Goal: Find specific page/section

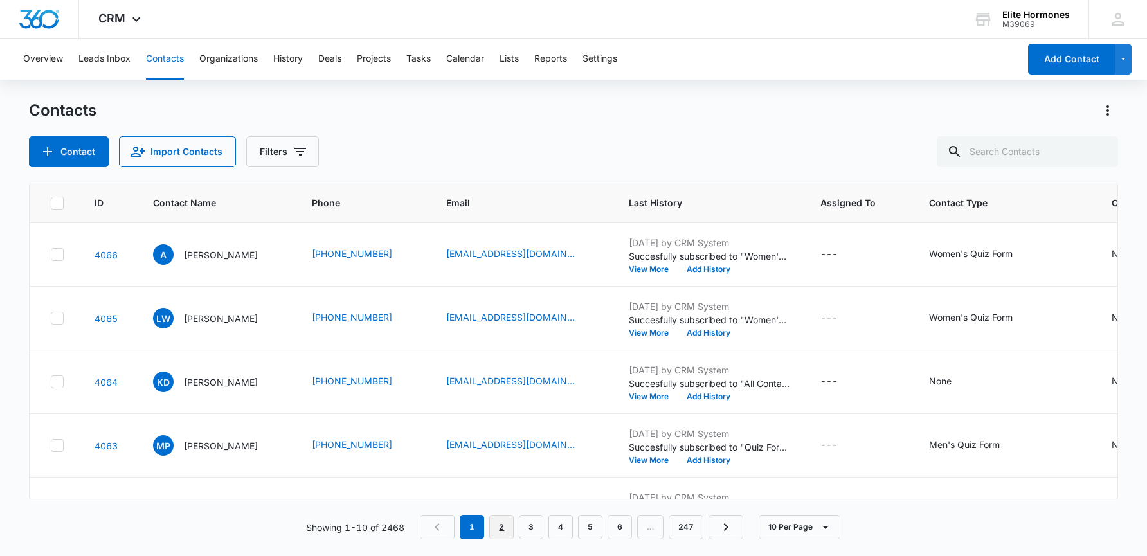
click at [498, 523] on link "2" at bounding box center [501, 527] width 24 height 24
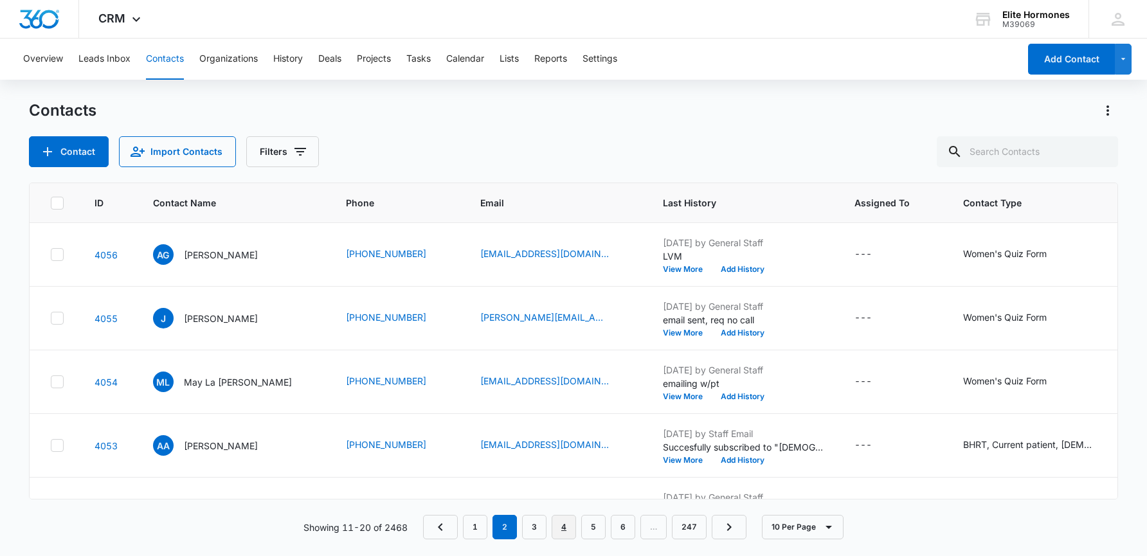
click at [571, 528] on link "4" at bounding box center [564, 527] width 24 height 24
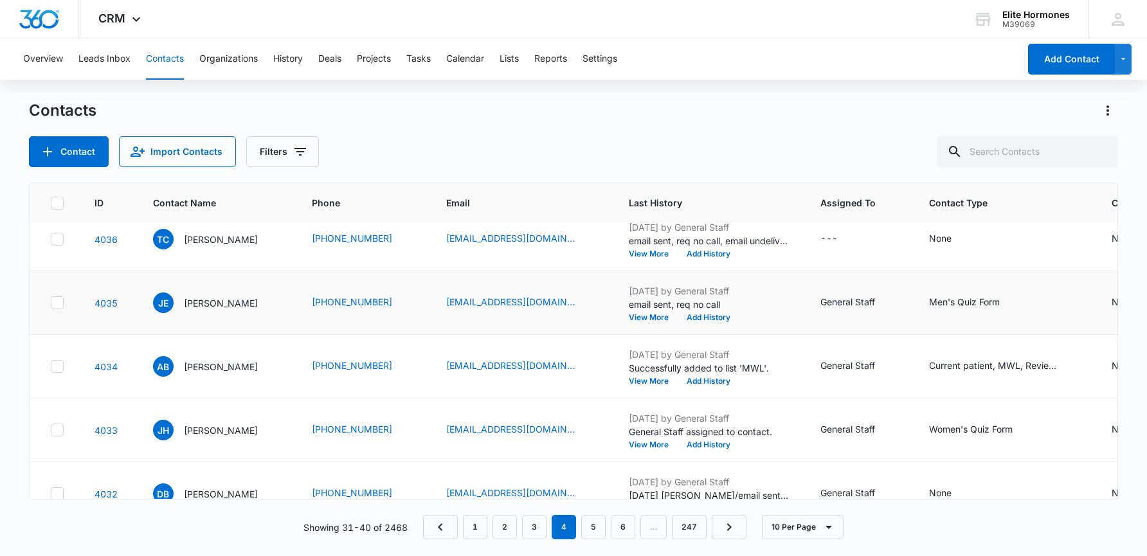
scroll to position [28, 0]
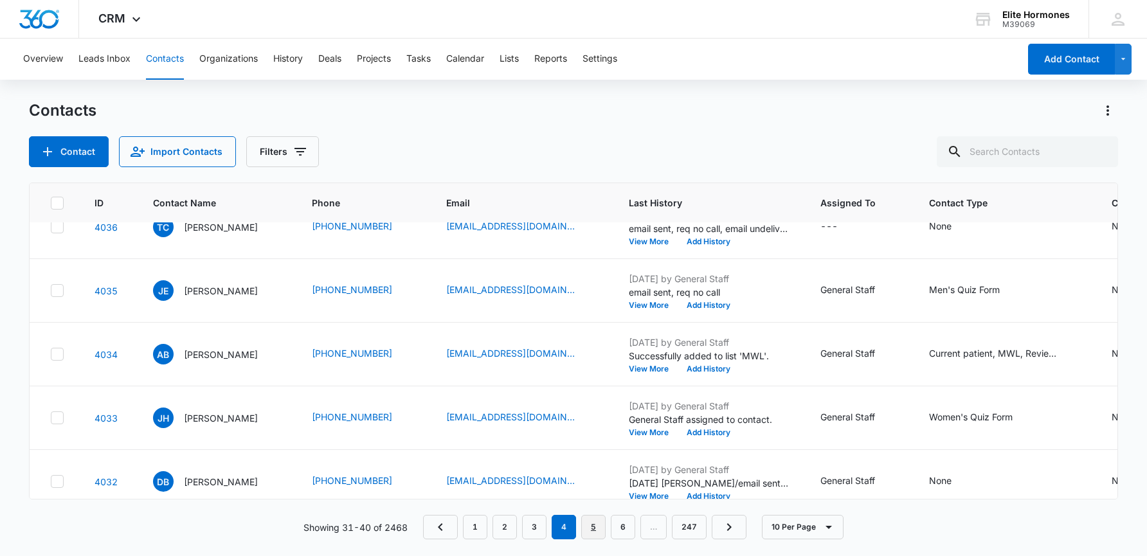
click at [597, 518] on link "5" at bounding box center [593, 527] width 24 height 24
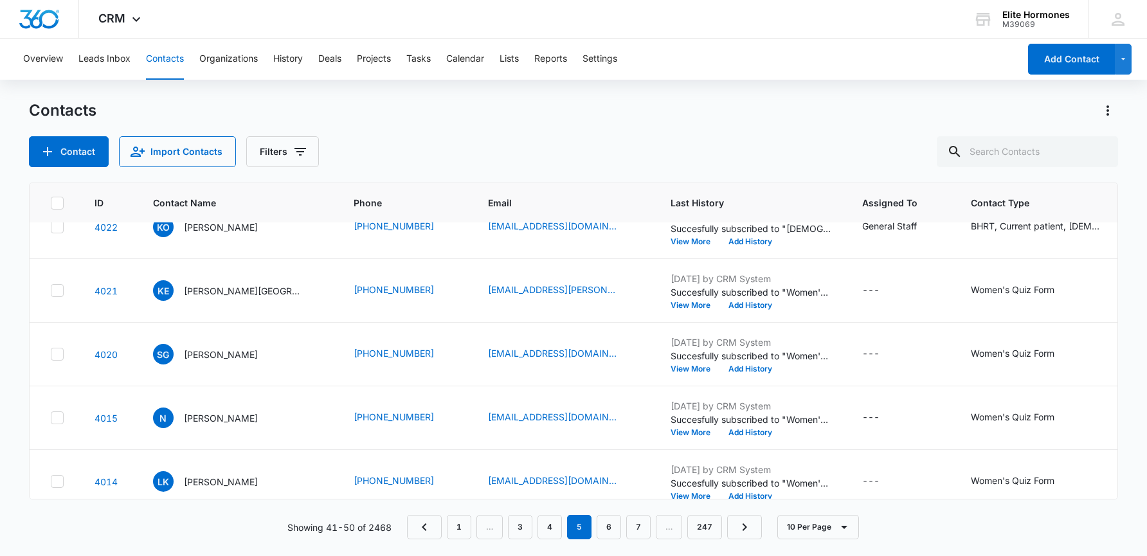
scroll to position [0, 0]
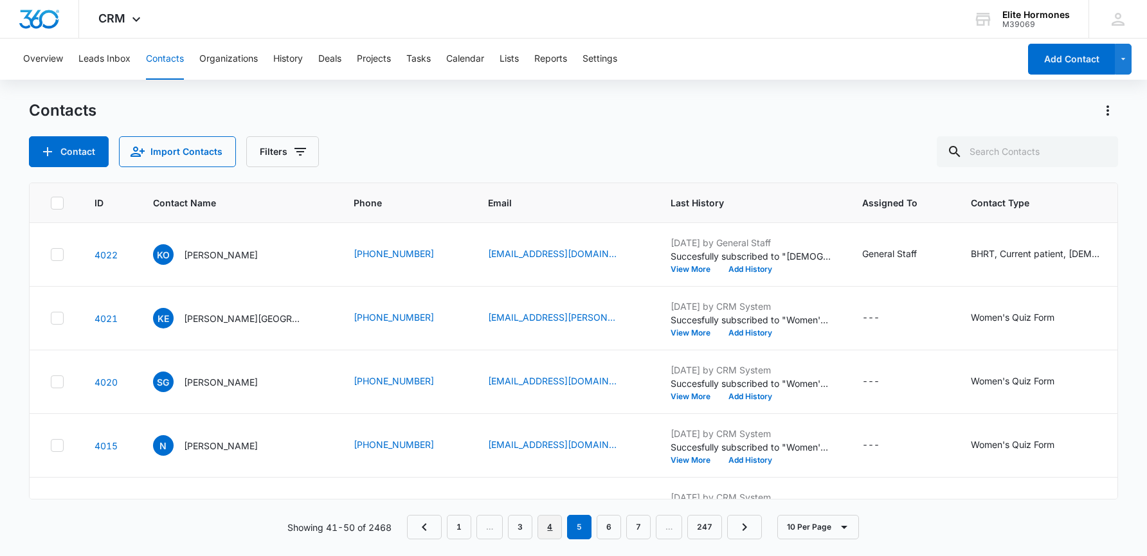
click at [556, 530] on link "4" at bounding box center [549, 527] width 24 height 24
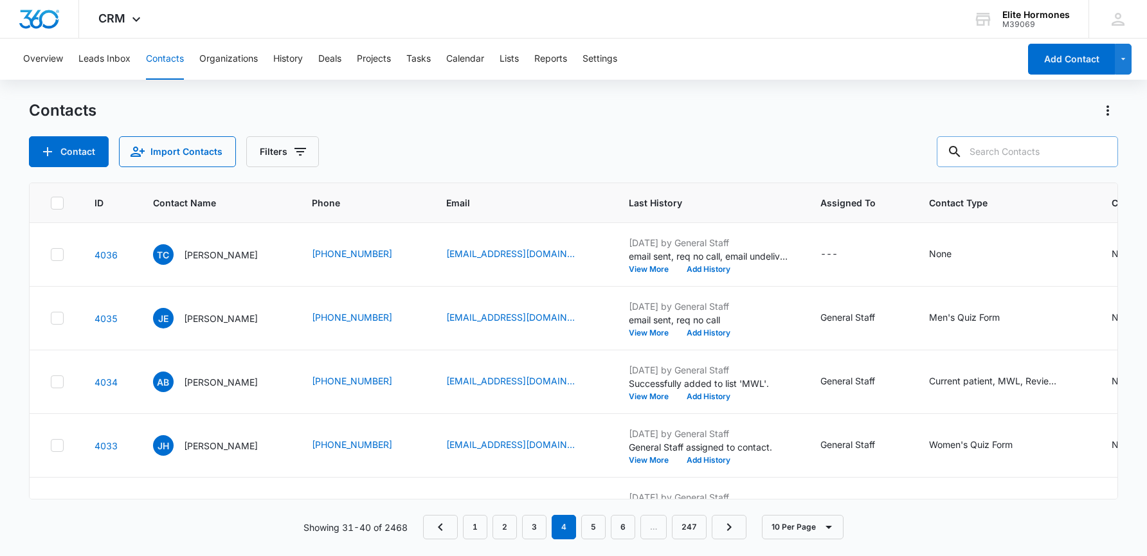
click at [1022, 150] on input "text" at bounding box center [1027, 151] width 181 height 31
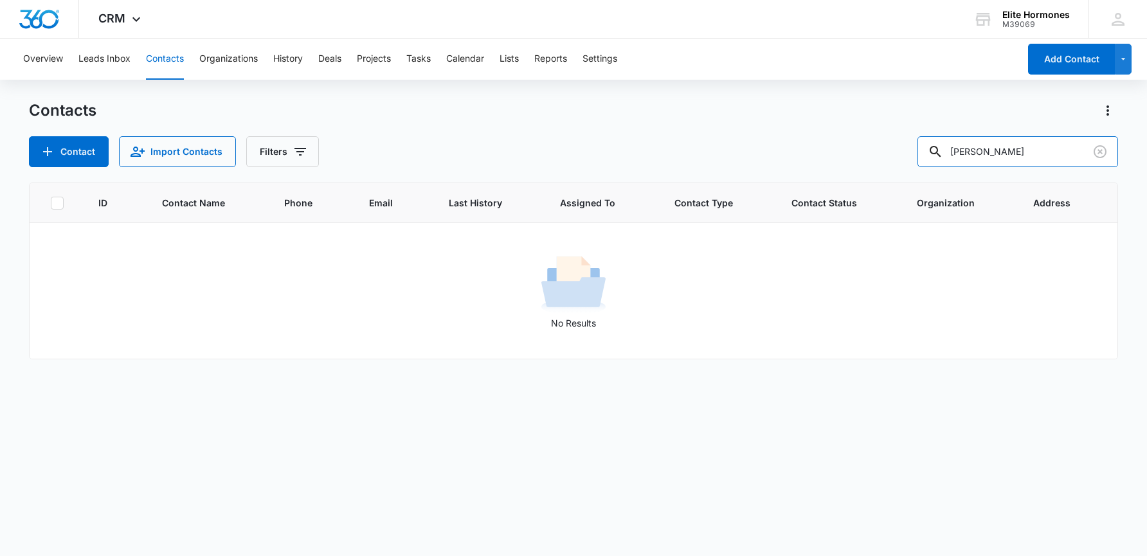
drag, startPoint x: 1036, startPoint y: 156, endPoint x: 908, endPoint y: 163, distance: 127.5
click at [908, 163] on div "Contact Import Contacts Filters danielson" at bounding box center [574, 151] width 1090 height 31
type input "="
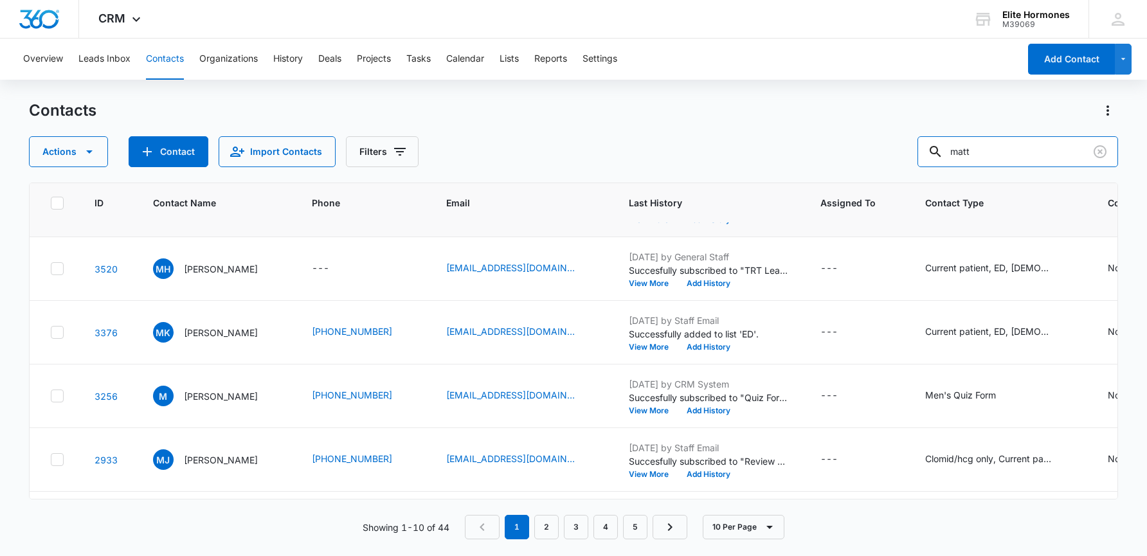
scroll to position [370, 0]
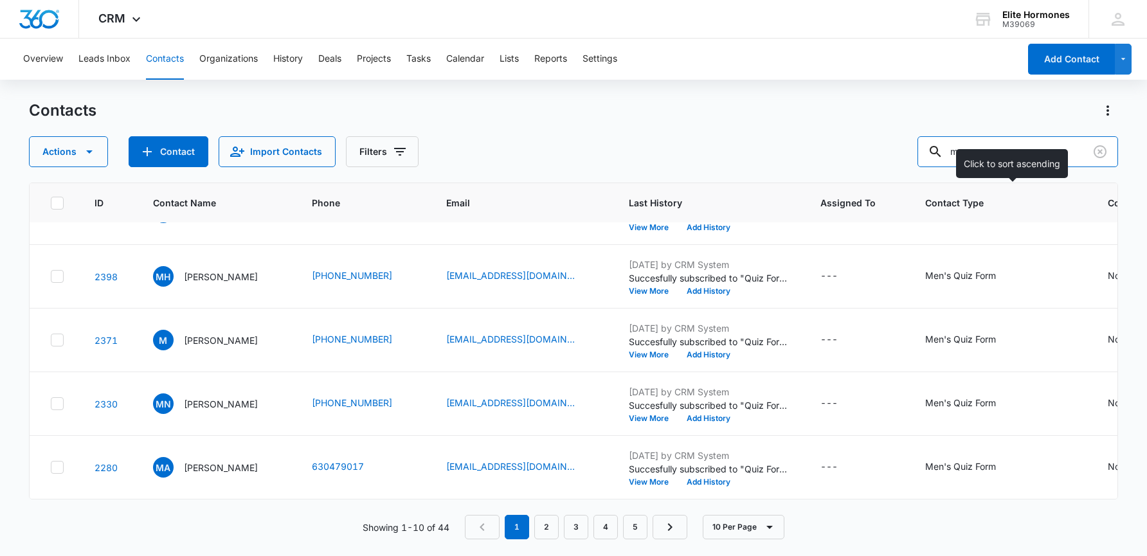
type input "m"
click at [474, 534] on nav "1 2 3 4 5" at bounding box center [576, 527] width 222 height 24
click at [476, 534] on nav "1 2 3 4 5" at bounding box center [576, 527] width 222 height 24
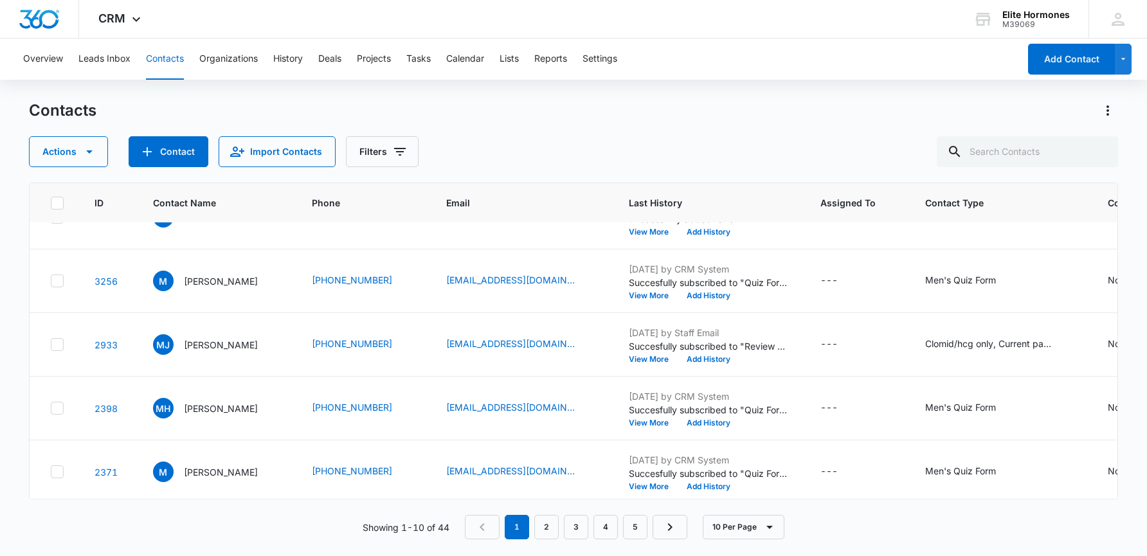
scroll to position [0, 0]
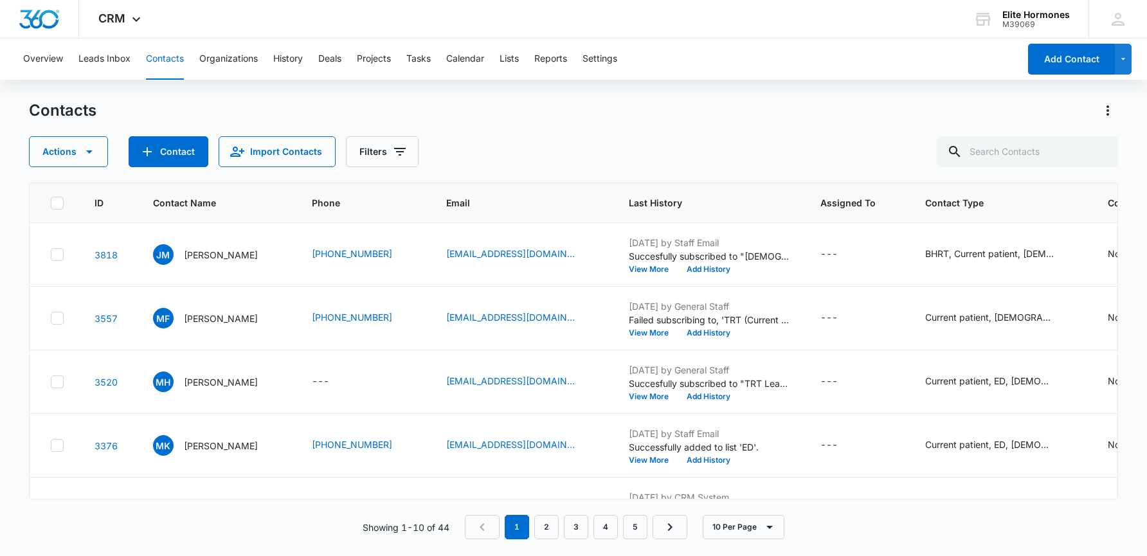
click at [494, 532] on nav "1 2 3 4 5" at bounding box center [576, 527] width 222 height 24
click at [1050, 157] on input "text" at bounding box center [1027, 151] width 181 height 31
